Goal: Navigation & Orientation: Understand site structure

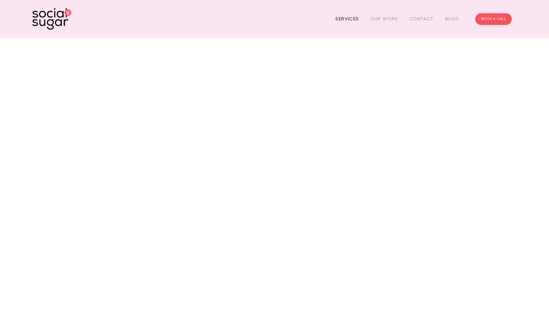
click at [352, 17] on link "Services" at bounding box center [346, 19] width 23 height 10
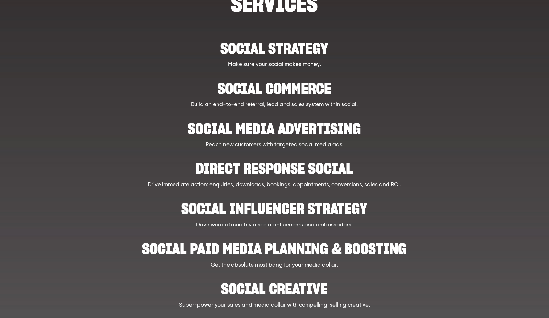
scroll to position [8, 0]
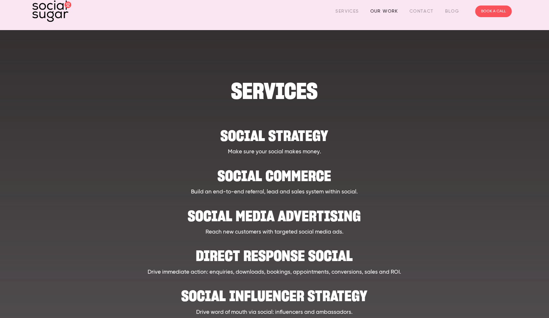
click at [392, 11] on link "Our Work" at bounding box center [384, 11] width 28 height 10
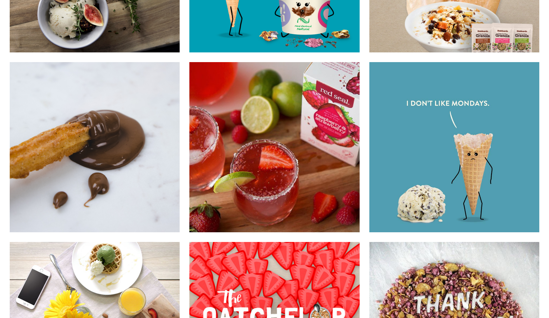
scroll to position [4551, 0]
